Goal: Find specific page/section: Find specific page/section

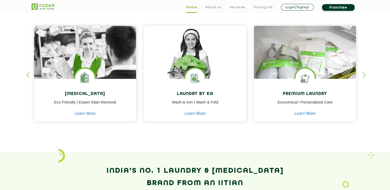
scroll to position [220, 0]
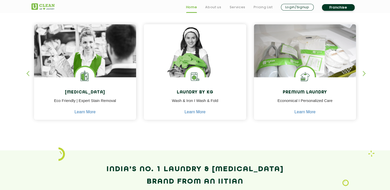
click at [363, 74] on div "button" at bounding box center [367, 78] width 8 height 14
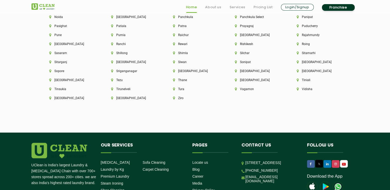
scroll to position [1404, 0]
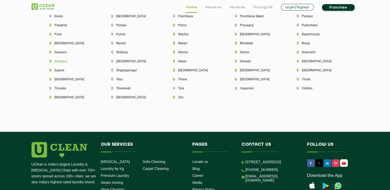
click at [94, 60] on li "Sitarganj" at bounding box center [71, 62] width 44 height 4
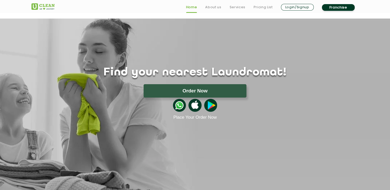
scroll to position [884, 0]
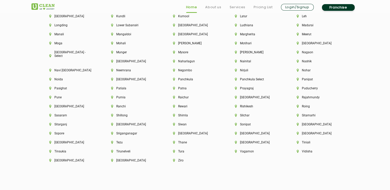
scroll to position [1341, 0]
